Goal: Task Accomplishment & Management: Manage account settings

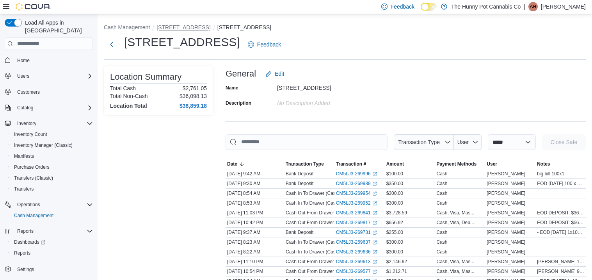
click at [179, 27] on button "[STREET_ADDRESS]" at bounding box center [183, 27] width 54 height 6
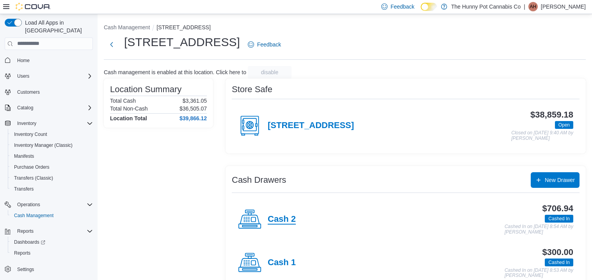
click at [281, 220] on h4 "Cash 2" at bounding box center [282, 219] width 28 height 10
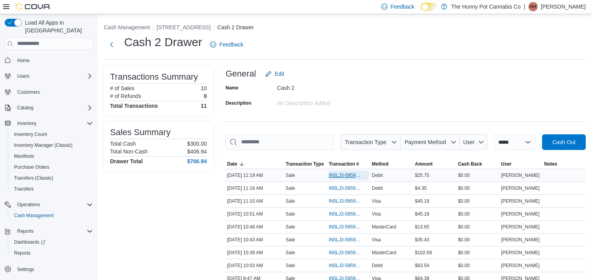
click at [333, 176] on span "IN5LJ3-5959554" at bounding box center [344, 175] width 32 height 6
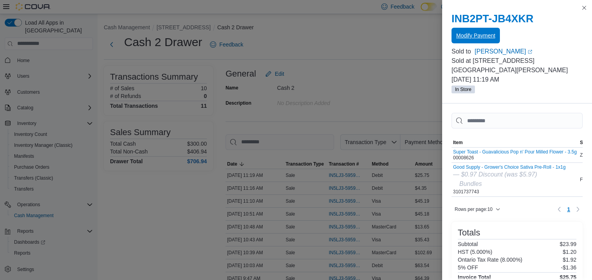
click at [493, 39] on span "Modify Payment" at bounding box center [475, 36] width 39 height 16
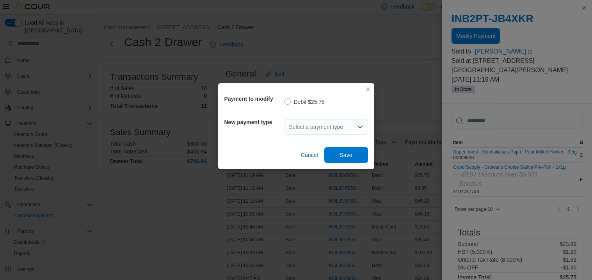
click at [349, 124] on div "Select a payment type" at bounding box center [325, 127] width 83 height 16
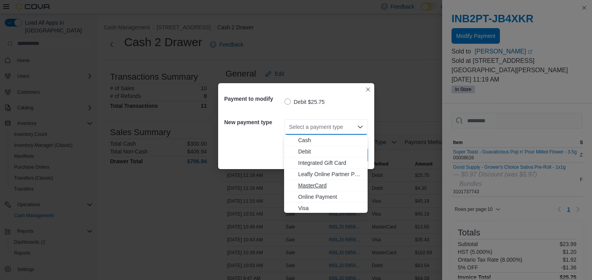
click at [309, 186] on span "MasterCard" at bounding box center [330, 185] width 65 height 8
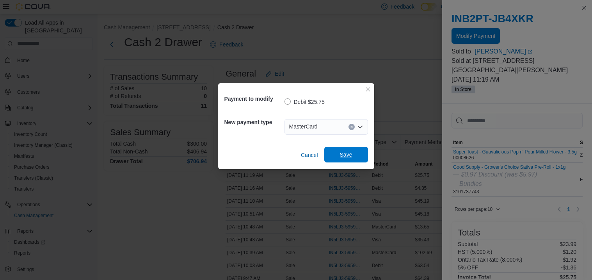
click at [362, 151] on span "Save" at bounding box center [346, 155] width 34 height 16
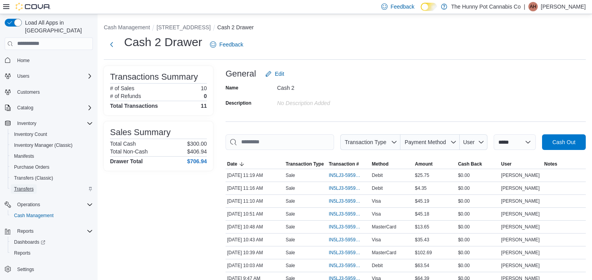
click at [29, 186] on span "Transfers" at bounding box center [24, 189] width 20 height 6
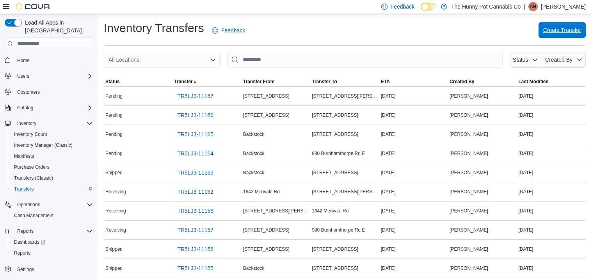
click at [566, 32] on span "Create Transfer" at bounding box center [562, 30] width 38 height 8
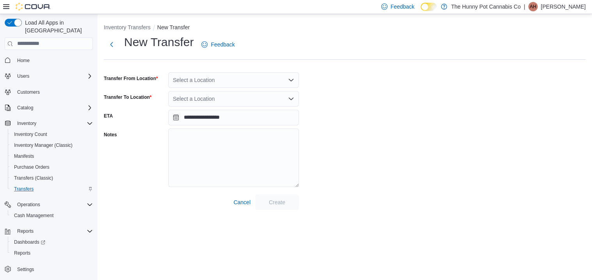
click at [213, 77] on div "Select a Location" at bounding box center [233, 80] width 131 height 16
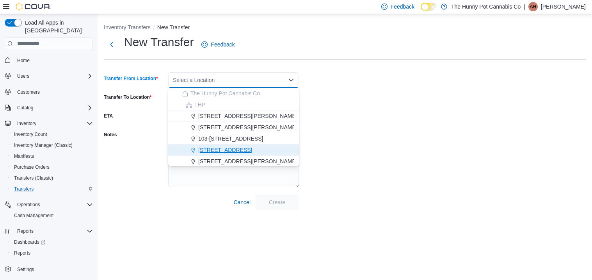
click at [210, 152] on span "[STREET_ADDRESS]" at bounding box center [225, 150] width 54 height 8
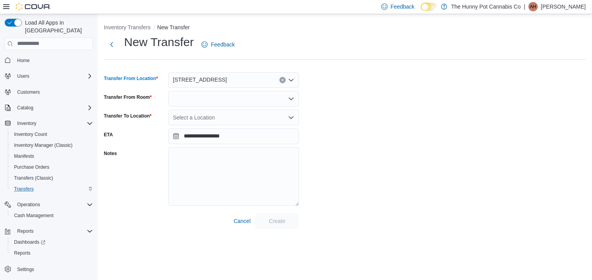
click at [207, 103] on div at bounding box center [233, 99] width 131 height 16
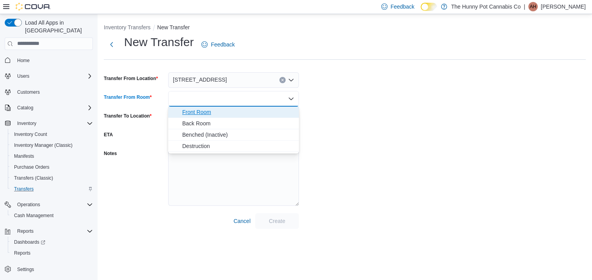
click at [208, 112] on span "Front Room" at bounding box center [238, 112] width 112 height 8
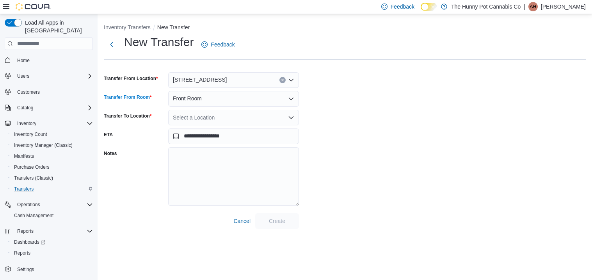
click at [211, 115] on div "Select a Location" at bounding box center [233, 118] width 131 height 16
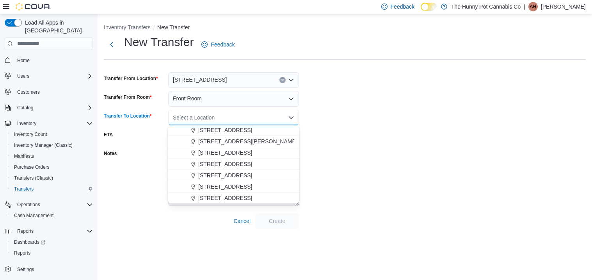
scroll to position [236, 0]
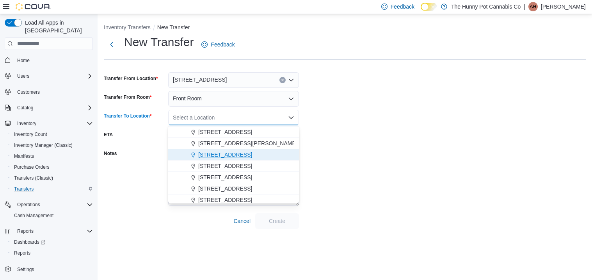
click at [220, 154] on span "400 Pacific Ave" at bounding box center [225, 155] width 54 height 8
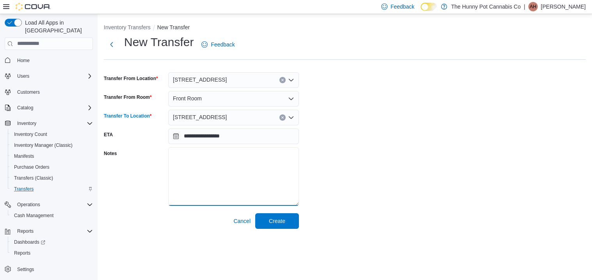
click at [220, 154] on textarea "Notes" at bounding box center [233, 176] width 131 height 59
type textarea "**********"
click at [289, 216] on span "Create" at bounding box center [277, 221] width 34 height 16
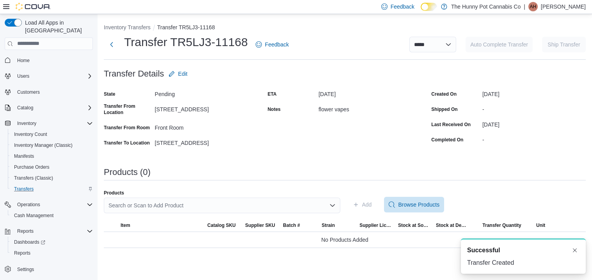
click at [282, 206] on div "Search or Scan to Add Product" at bounding box center [222, 205] width 236 height 16
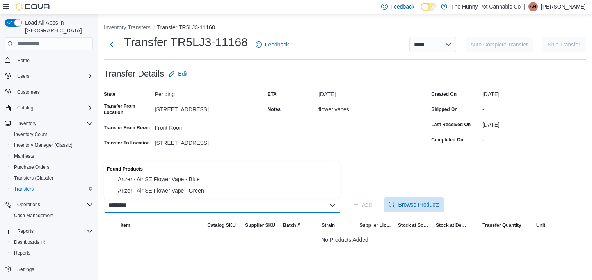
type input "*********"
click at [183, 180] on span "Arizer - Air SE Flower Vape - Blue" at bounding box center [227, 179] width 218 height 8
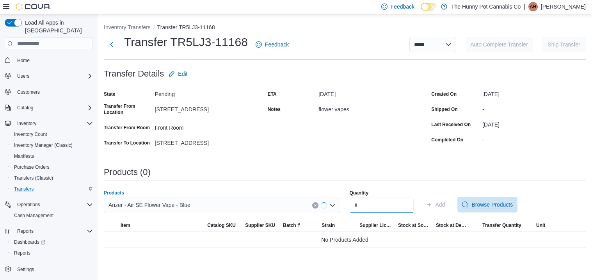
click at [404, 209] on input "Quantity" at bounding box center [381, 205] width 64 height 16
type input "*"
click at [445, 209] on span "Add" at bounding box center [435, 205] width 19 height 16
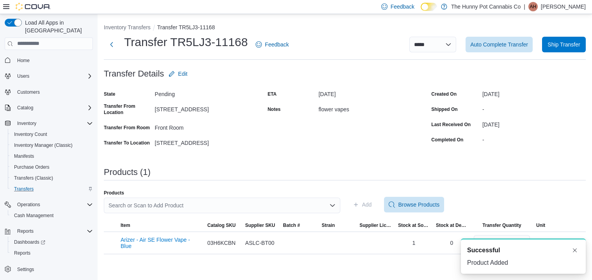
click at [199, 207] on div "Search or Scan to Add Product" at bounding box center [222, 205] width 236 height 16
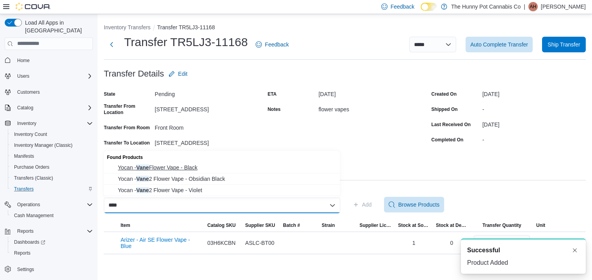
type input "****"
click at [170, 169] on span "Yocan - Vane Flower Vape - Black" at bounding box center [227, 167] width 218 height 8
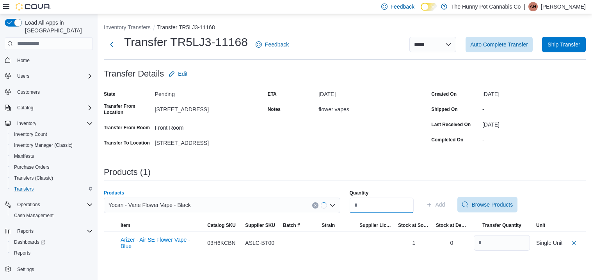
click at [413, 206] on input "Quantity" at bounding box center [381, 205] width 64 height 16
type input "*"
click at [445, 203] on span "Add" at bounding box center [440, 204] width 10 height 8
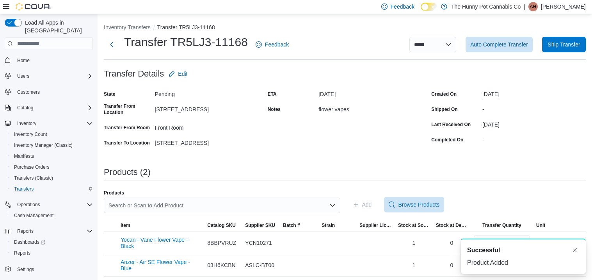
click at [192, 206] on div "Search or Scan to Add Product" at bounding box center [222, 205] width 236 height 16
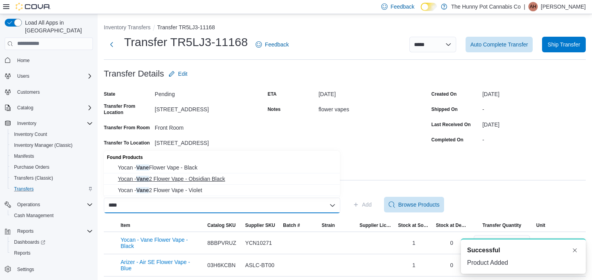
type input "****"
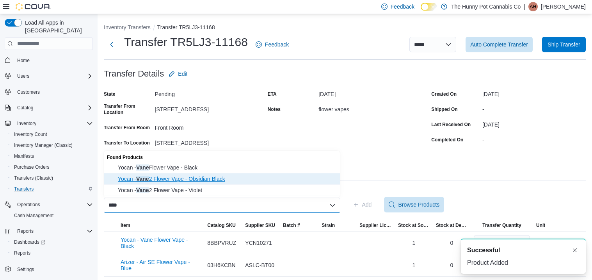
click at [184, 176] on span "Yocan - Vane 2 Flower Vape - Obsidian Black" at bounding box center [227, 179] width 218 height 8
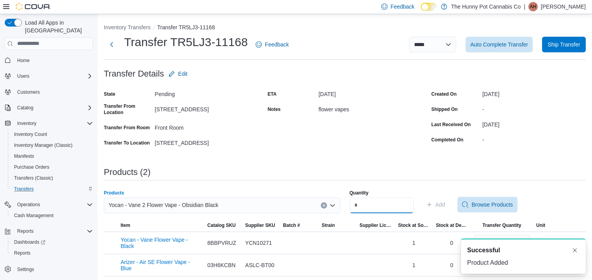
click at [388, 210] on input "Quantity" at bounding box center [381, 205] width 64 height 16
type input "*"
click at [445, 206] on span "Add" at bounding box center [440, 204] width 10 height 8
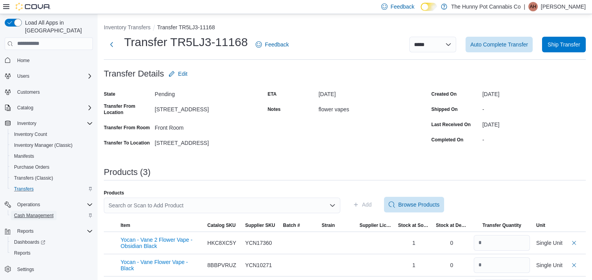
click at [34, 212] on span "Cash Management" at bounding box center [33, 215] width 39 height 6
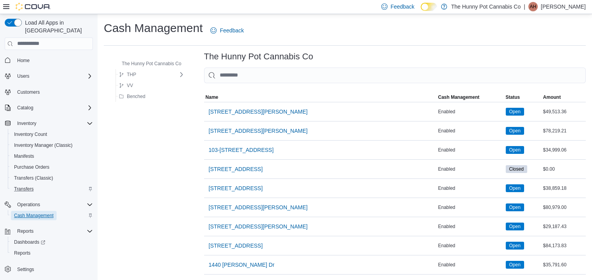
click at [34, 212] on span "Cash Management" at bounding box center [33, 215] width 39 height 6
click at [233, 183] on span "[STREET_ADDRESS]" at bounding box center [236, 188] width 54 height 16
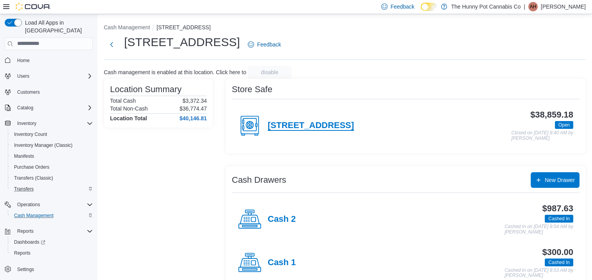
click at [308, 128] on h4 "[STREET_ADDRESS]" at bounding box center [311, 126] width 86 height 10
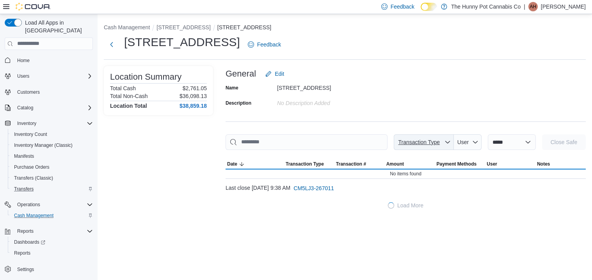
click at [414, 141] on span "Transaction Type" at bounding box center [419, 142] width 42 height 6
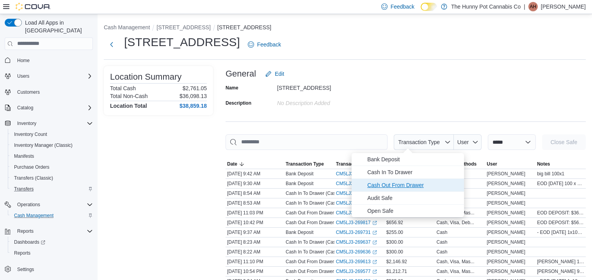
click at [406, 186] on span "Cash Out From Drawer" at bounding box center [413, 184] width 92 height 9
type input "**********"
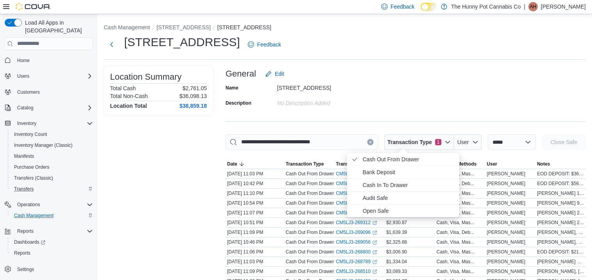
click at [494, 73] on div "General Edit" at bounding box center [405, 74] width 360 height 16
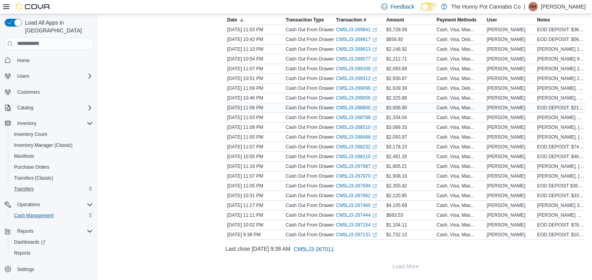
scroll to position [144, 0]
click at [357, 233] on link "CM5LJ3-267131 (opens in a new tab or window)" at bounding box center [356, 234] width 41 height 6
click at [353, 222] on link "CM5LJ3-267154 (opens in a new tab or window)" at bounding box center [356, 224] width 41 height 6
click at [360, 215] on link "CM5LJ3-267444 (opens in a new tab or window)" at bounding box center [356, 214] width 41 height 6
click at [351, 204] on link "CM5LJ3-267460 (opens in a new tab or window)" at bounding box center [356, 205] width 41 height 6
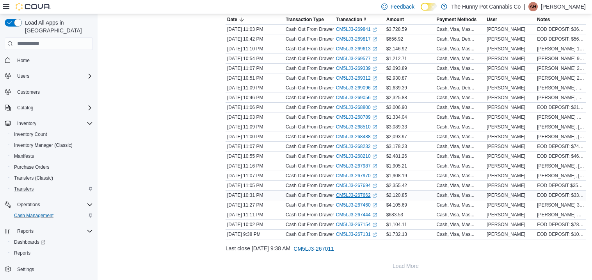
click at [352, 192] on link "CM5LJ3-267662 (opens in a new tab or window)" at bounding box center [356, 195] width 41 height 6
click at [348, 184] on link "CM5LJ3-267694 (opens in a new tab or window)" at bounding box center [356, 185] width 41 height 6
click at [350, 174] on link "CM5LJ3-267970 (opens in a new tab or window)" at bounding box center [356, 175] width 41 height 6
click at [361, 136] on link "CM5LJ3-268488 (opens in a new tab or window)" at bounding box center [356, 136] width 41 height 6
click at [350, 126] on link "CM5LJ3-268510 (opens in a new tab or window)" at bounding box center [356, 127] width 41 height 6
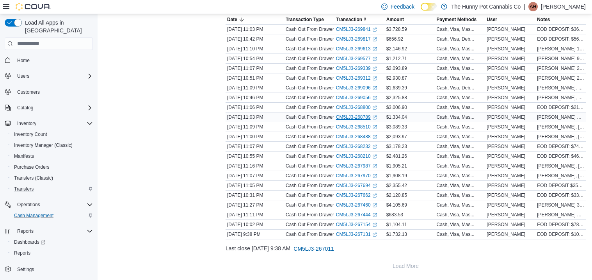
click at [352, 116] on link "CM5LJ3-268789 (opens in a new tab or window)" at bounding box center [356, 117] width 41 height 6
click at [356, 106] on link "CM5LJ3-268800 (opens in a new tab or window)" at bounding box center [356, 107] width 41 height 6
click at [363, 96] on link "CM5LJ3-269056 (opens in a new tab or window)" at bounding box center [356, 97] width 41 height 6
click at [362, 85] on link "CM5LJ3-269096 (opens in a new tab or window)" at bounding box center [356, 88] width 41 height 6
click at [372, 79] on icon "External link" at bounding box center [374, 78] width 5 height 5
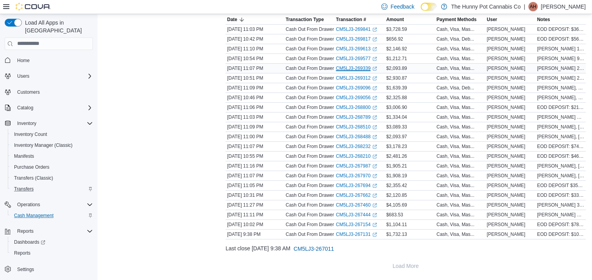
click at [360, 68] on link "CM5LJ3-269339 (opens in a new tab or window)" at bounding box center [356, 68] width 41 height 6
click at [358, 58] on link "CM5LJ3-269577 (opens in a new tab or window)" at bounding box center [356, 58] width 41 height 6
click at [345, 46] on link "CM5LJ3-269613 (opens in a new tab or window)" at bounding box center [356, 49] width 41 height 6
click at [30, 186] on span "Transfers" at bounding box center [24, 189] width 20 height 6
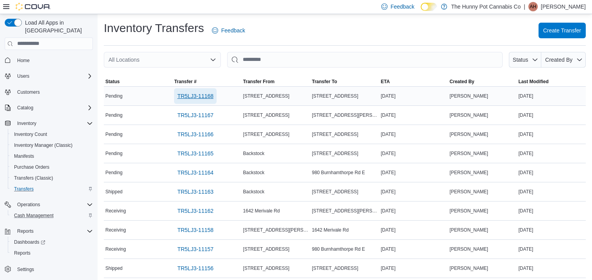
click at [194, 100] on span "TR5LJ3-11168" at bounding box center [195, 96] width 36 height 16
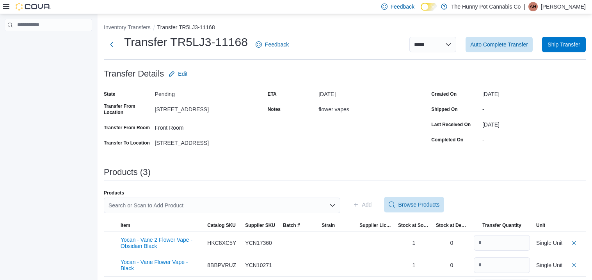
click at [460, 46] on div "**********" at bounding box center [441, 45] width 287 height 16
click at [445, 44] on select "**********" at bounding box center [432, 45] width 47 height 16
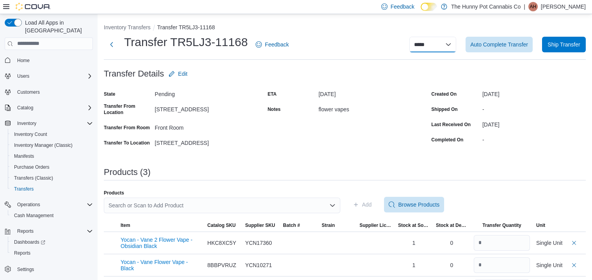
select select "**********"
click at [409, 37] on select "**********" at bounding box center [432, 45] width 47 height 16
click at [434, 70] on form "Transfer Details Edit State Pending Transfer From Location [STREET_ADDRESS] Tra…" at bounding box center [345, 107] width 482 height 83
click at [555, 103] on div "-" at bounding box center [533, 107] width 103 height 9
click at [415, 38] on select "**********" at bounding box center [432, 45] width 47 height 16
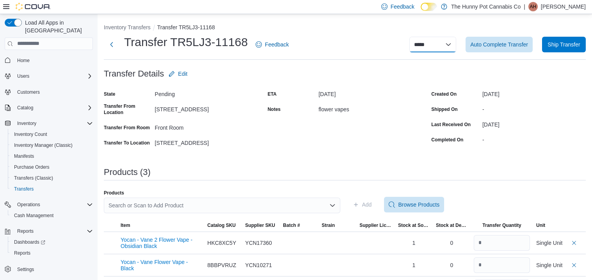
select select "**********"
click at [409, 37] on select "**********" at bounding box center [432, 45] width 47 height 16
select select
click at [35, 212] on span "Cash Management" at bounding box center [33, 215] width 39 height 6
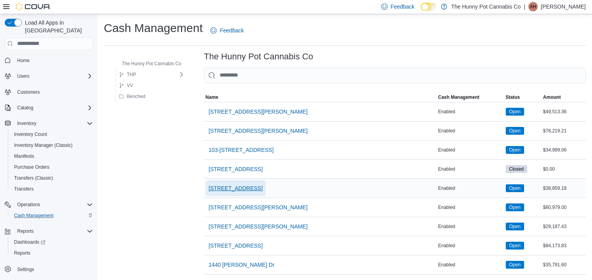
click at [228, 191] on span "[STREET_ADDRESS]" at bounding box center [236, 188] width 54 height 8
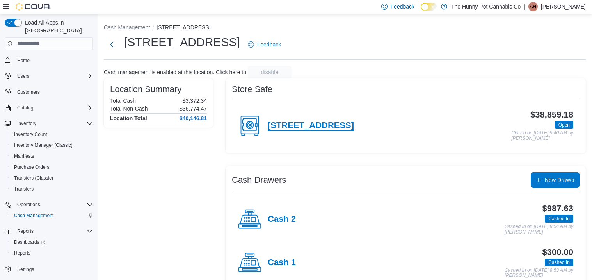
click at [319, 124] on h4 "[STREET_ADDRESS]" at bounding box center [311, 126] width 86 height 10
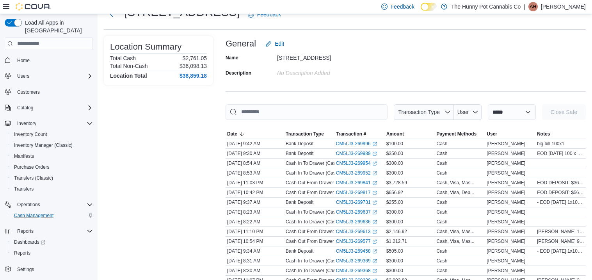
scroll to position [30, 0]
click at [357, 180] on link "CM5LJ3-269841 (opens in a new tab or window)" at bounding box center [356, 182] width 41 height 6
